Goal: Task Accomplishment & Management: Manage account settings

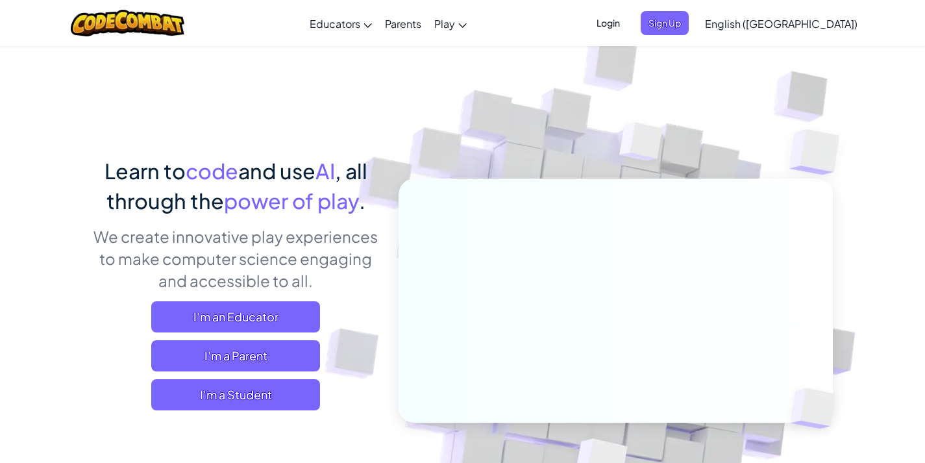
click at [628, 15] on span "Login" at bounding box center [608, 23] width 39 height 24
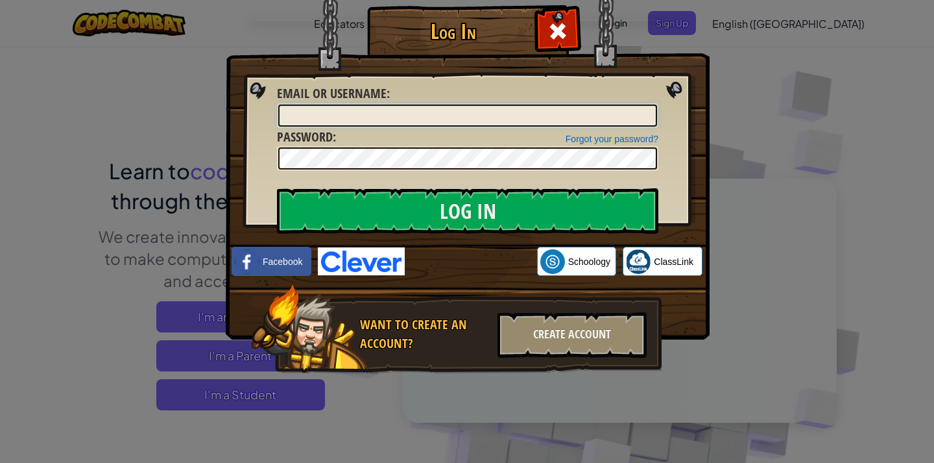
click at [525, 119] on input "Email or Username :" at bounding box center [467, 115] width 379 height 22
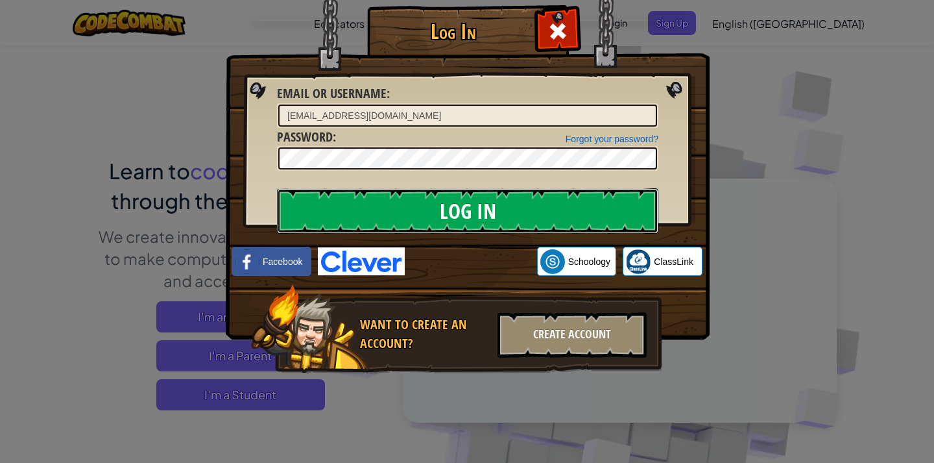
click at [619, 202] on input "Log In" at bounding box center [468, 210] width 382 height 45
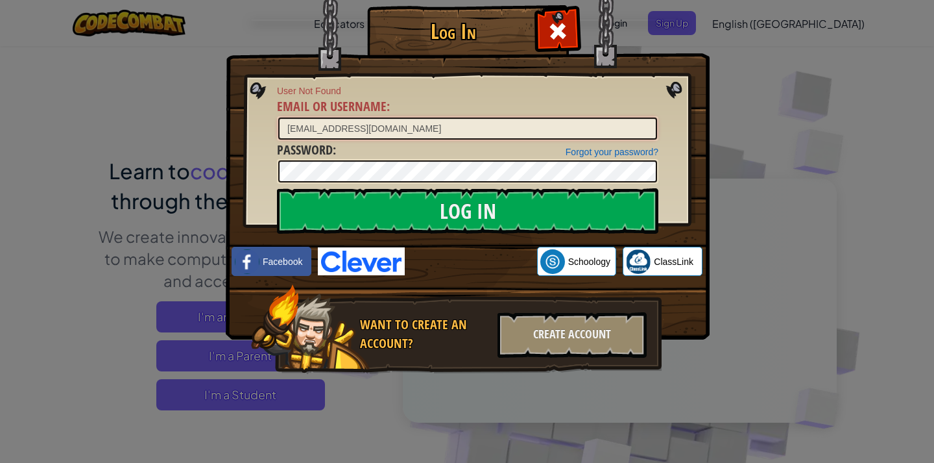
click at [335, 131] on input "[EMAIL_ADDRESS][DOMAIN_NAME]" at bounding box center [467, 128] width 379 height 22
click at [335, 130] on input "[EMAIL_ADDRESS][DOMAIN_NAME]" at bounding box center [467, 128] width 379 height 22
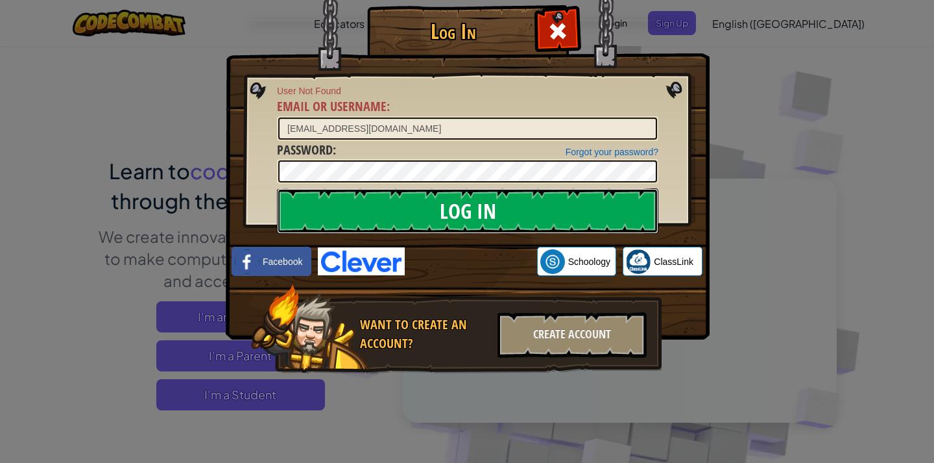
click at [489, 213] on input "Log In" at bounding box center [468, 210] width 382 height 45
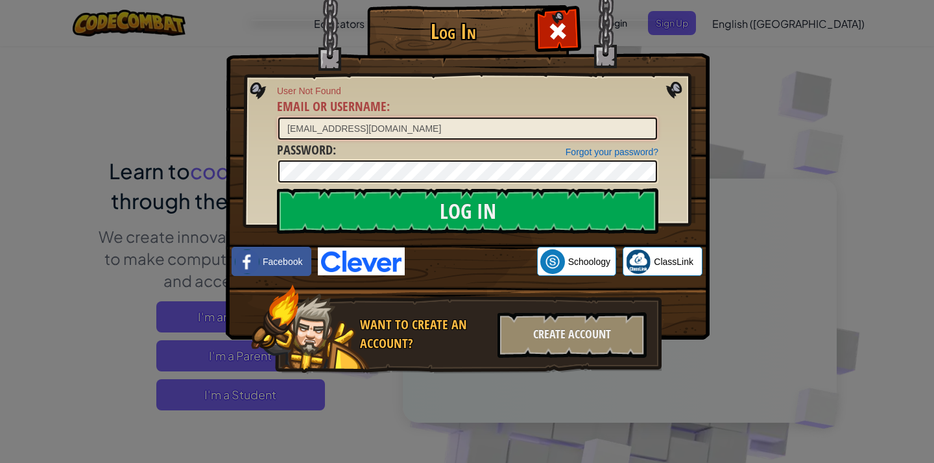
click at [367, 132] on input "[EMAIL_ADDRESS][DOMAIN_NAME]" at bounding box center [467, 128] width 379 height 22
type input "[EMAIL_ADDRESS][DOMAIN_NAME]"
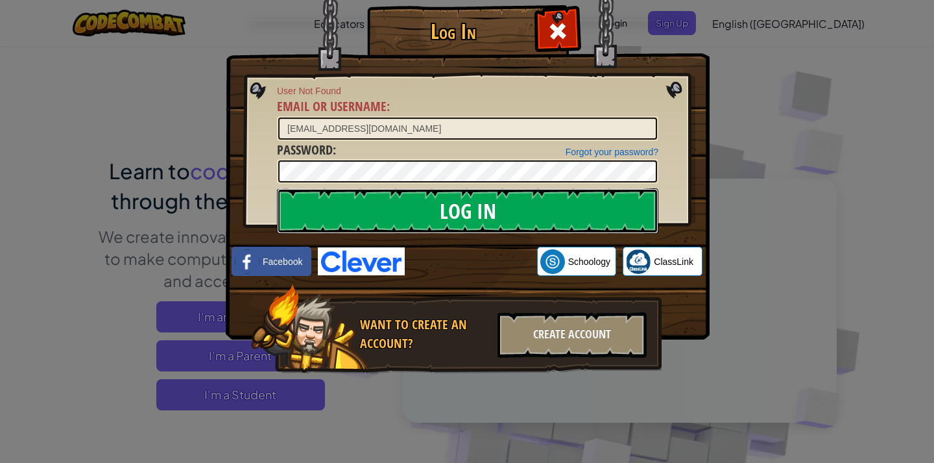
click at [550, 210] on input "Log In" at bounding box center [468, 210] width 382 height 45
